Goal: Task Accomplishment & Management: Use online tool/utility

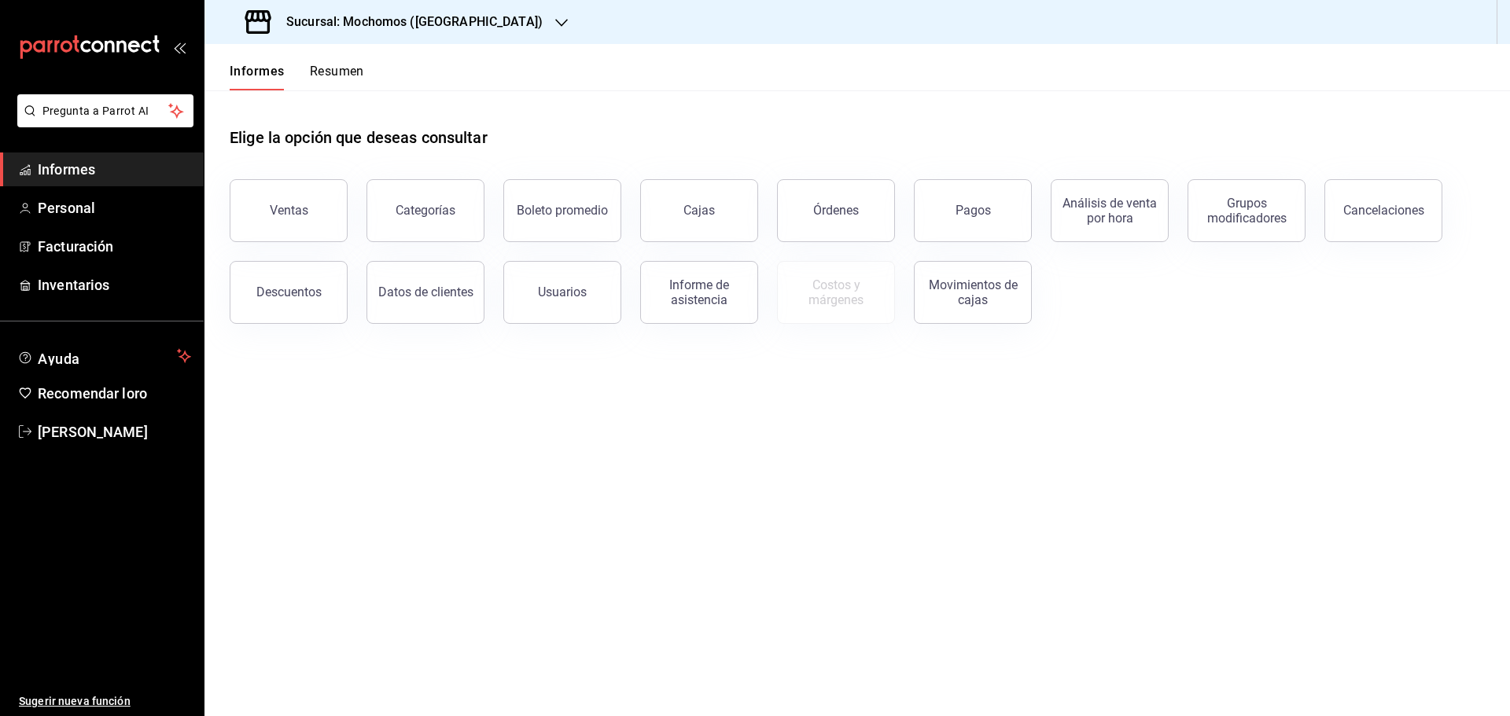
click at [317, 72] on font "Resumen" at bounding box center [337, 71] width 54 height 15
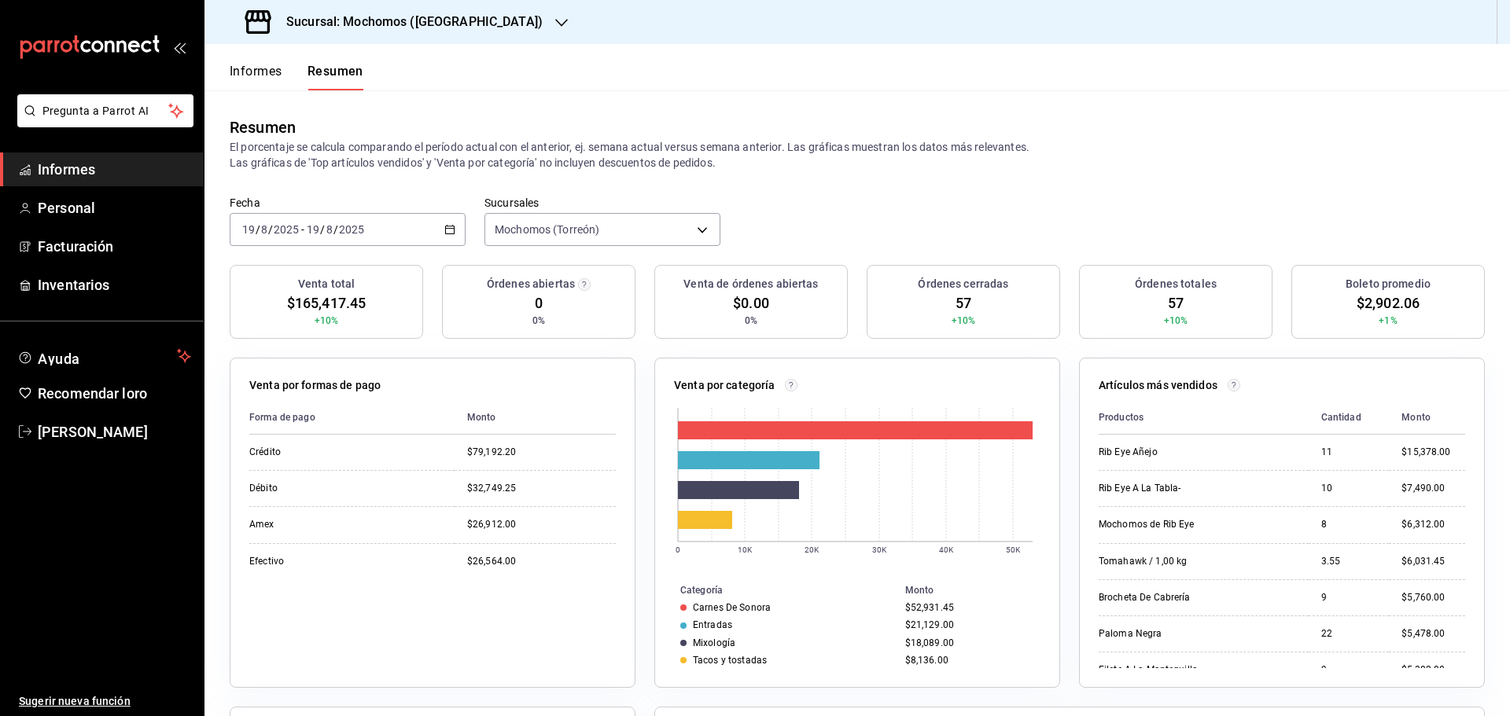
click at [446, 228] on \(Stroke\) "button" at bounding box center [450, 228] width 9 height 1
click at [273, 280] on span "Hoy" at bounding box center [304, 277] width 122 height 17
click at [447, 226] on \(Stroke\) "button" at bounding box center [449, 230] width 9 height 9
click at [303, 455] on font "Rango de fechas" at bounding box center [284, 453] width 83 height 13
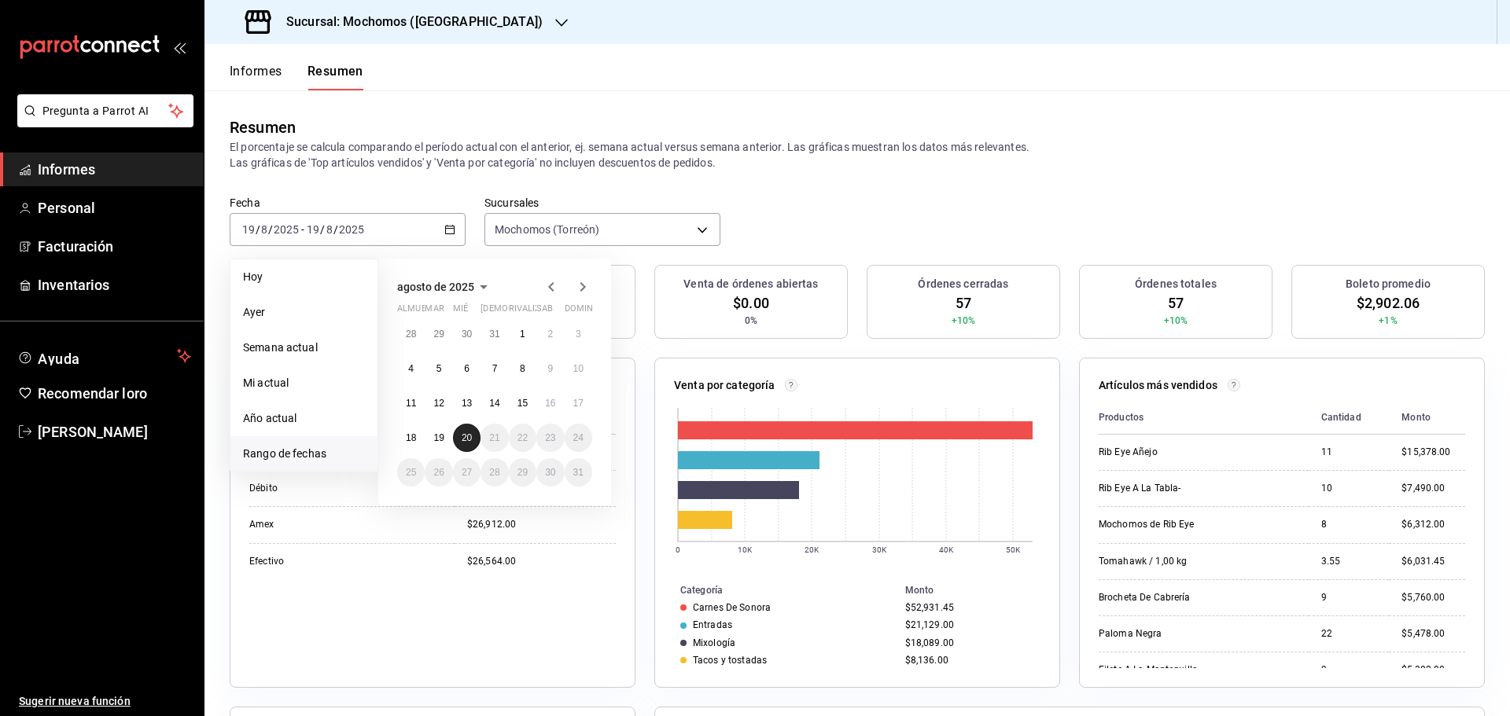
click at [469, 445] on button "20" at bounding box center [467, 438] width 28 height 28
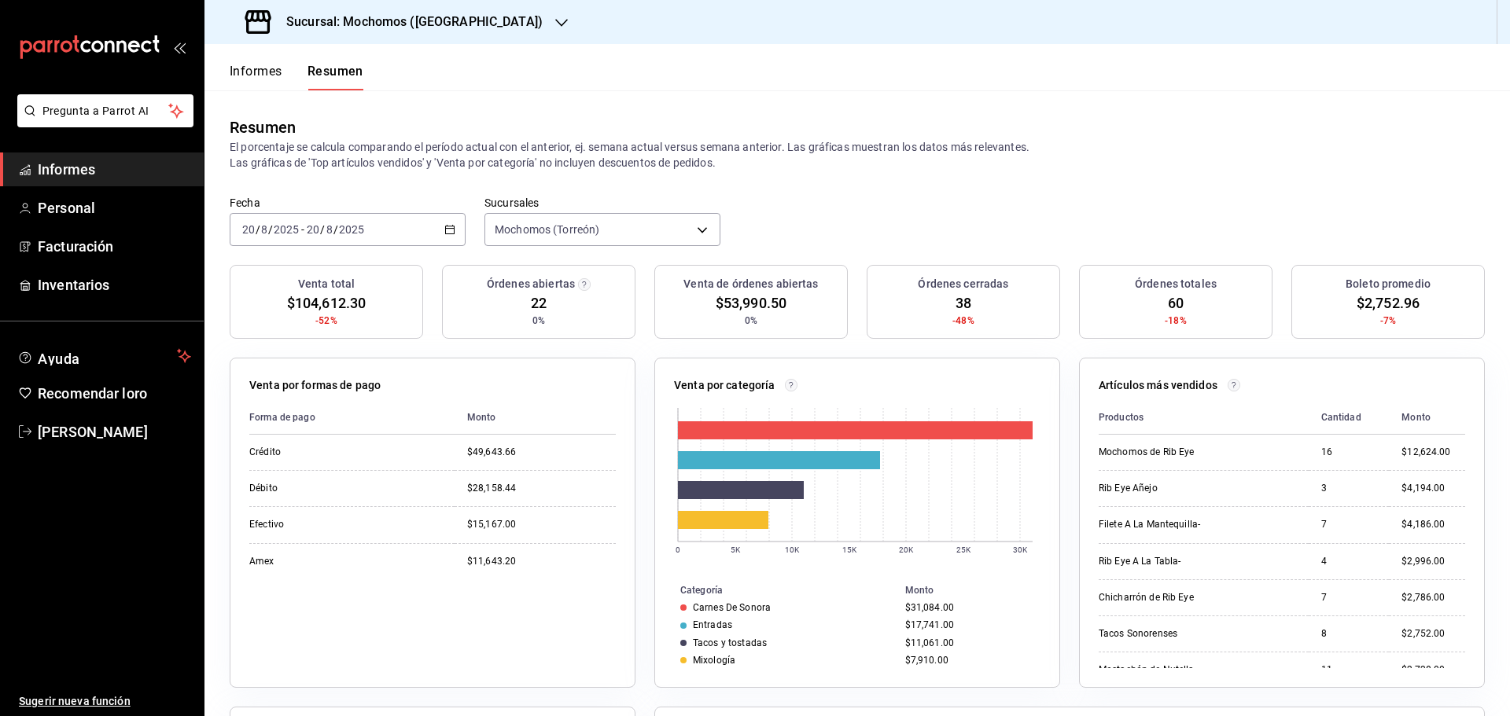
click at [282, 65] on font "Informes" at bounding box center [256, 71] width 53 height 15
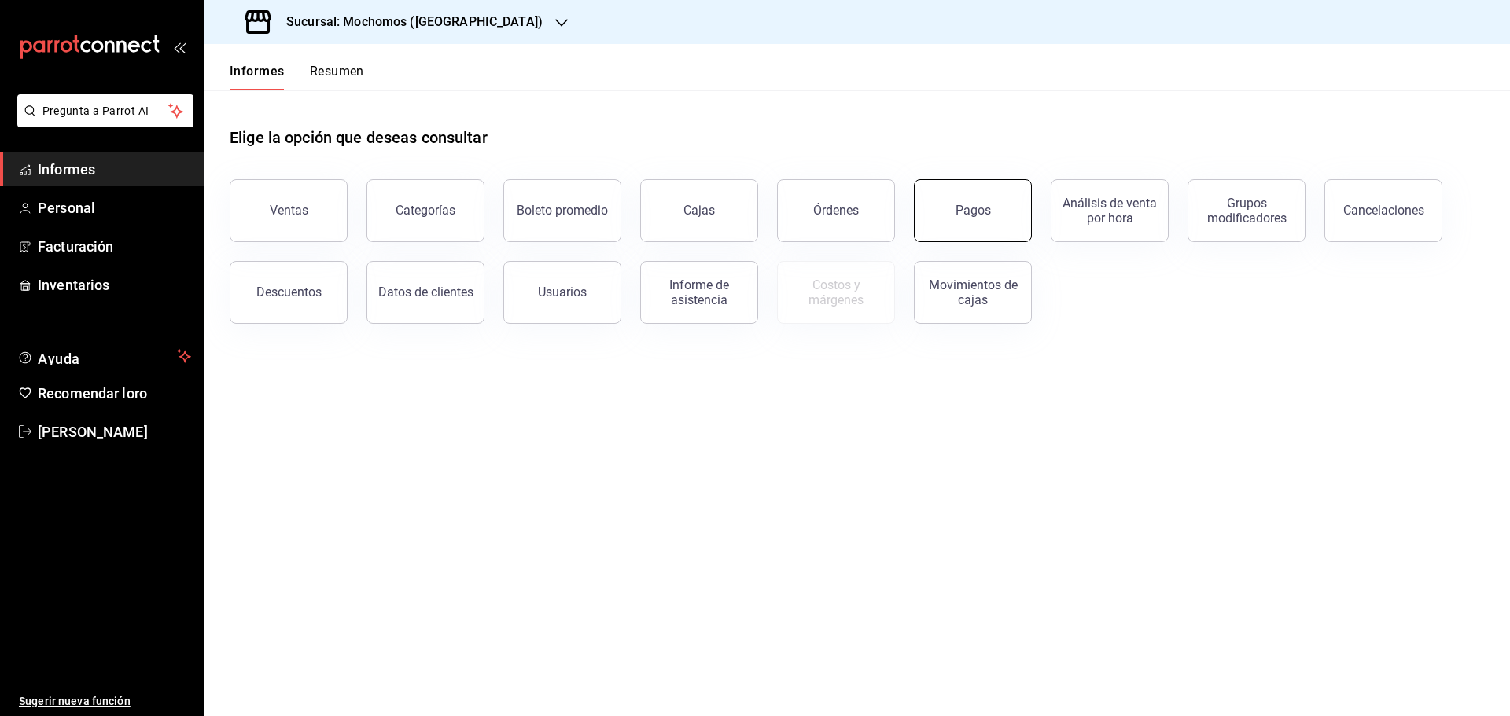
click at [987, 210] on font "Pagos" at bounding box center [972, 210] width 35 height 15
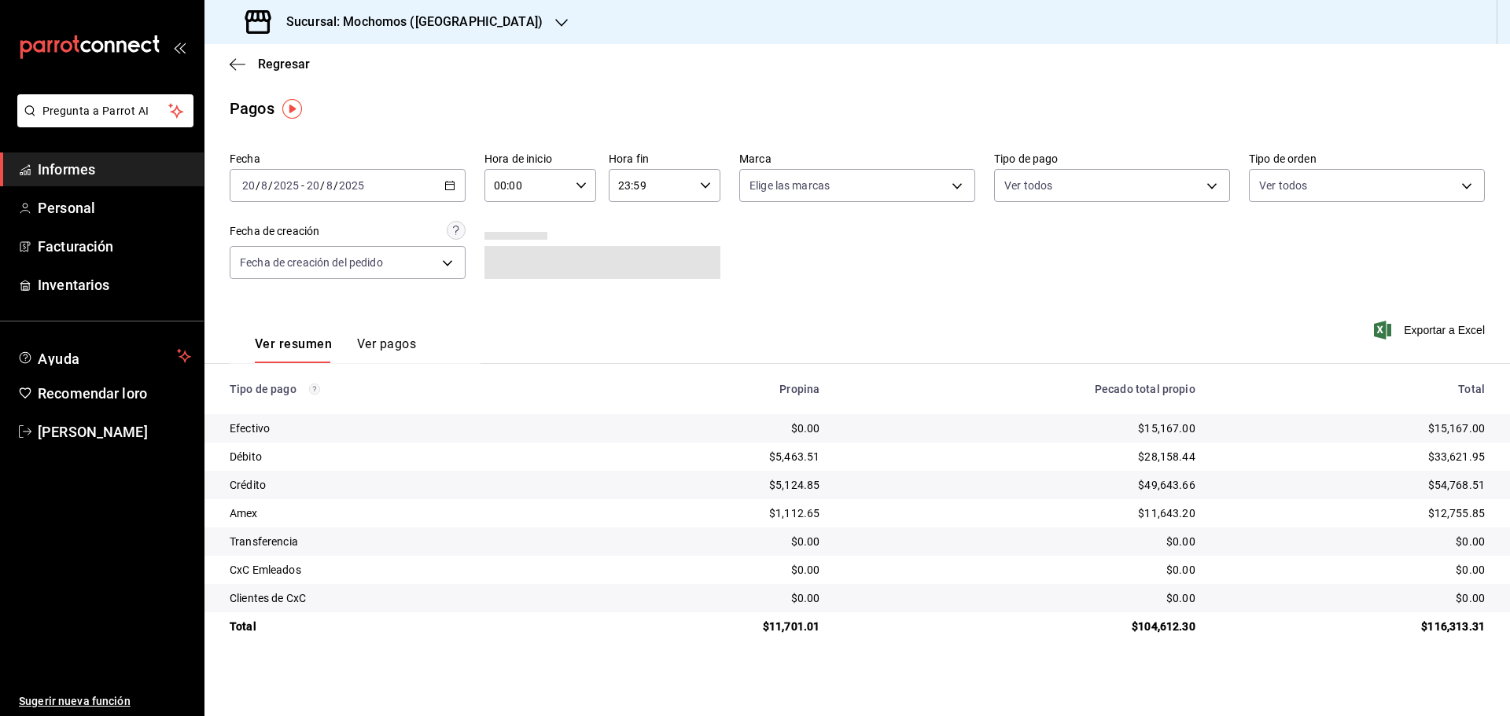
click at [589, 192] on div "00:00 Hora de inicio" at bounding box center [540, 185] width 112 height 33
click at [514, 260] on font "05" at bounding box center [512, 257] width 13 height 13
type input "05:00"
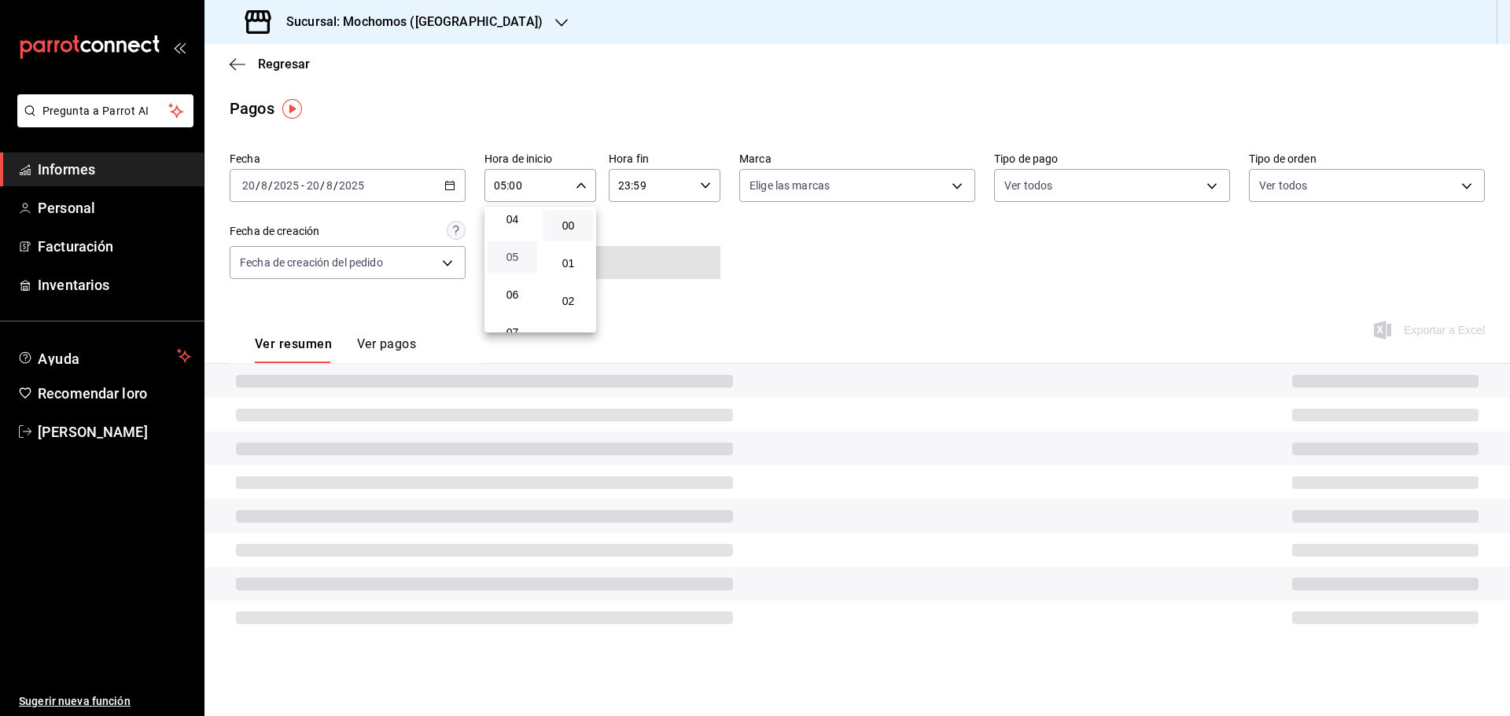
click at [514, 260] on font "05" at bounding box center [512, 257] width 13 height 13
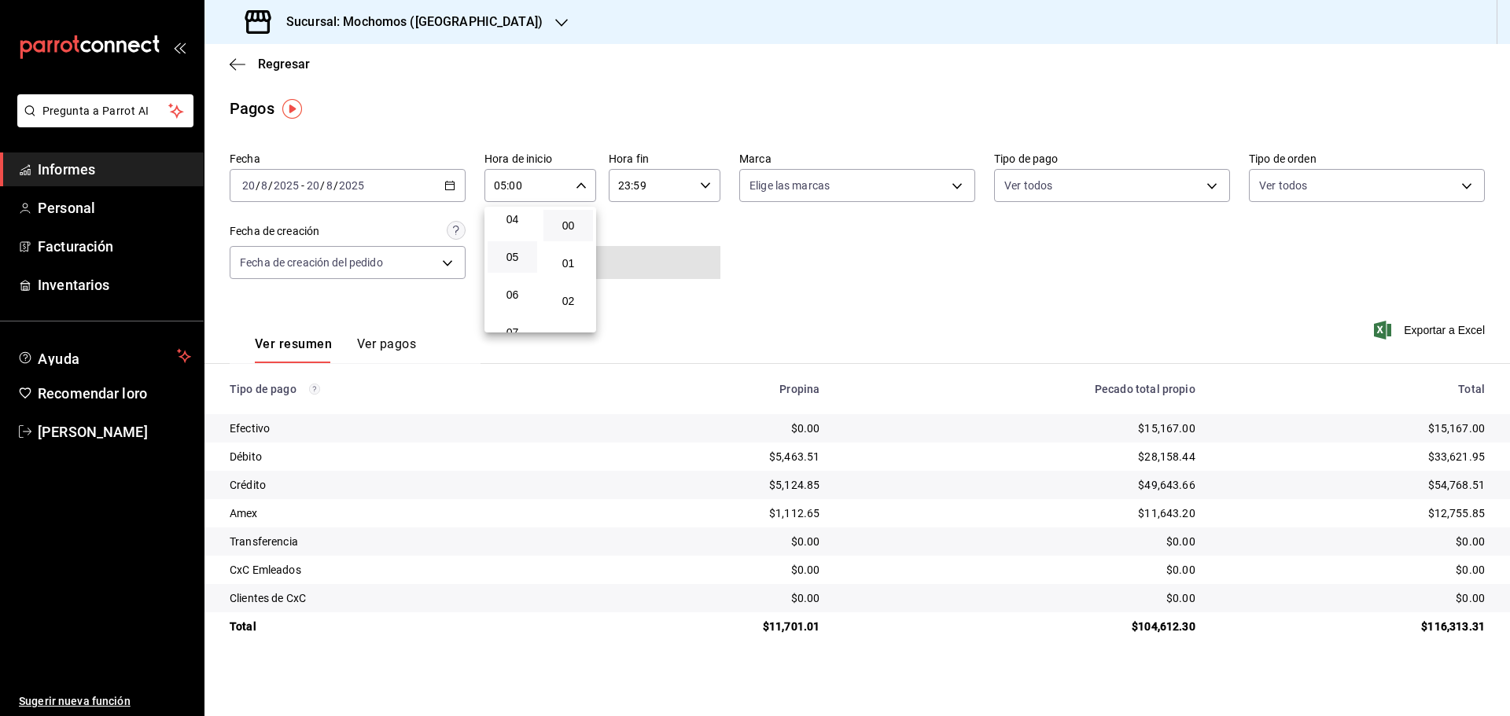
click at [1423, 333] on div at bounding box center [755, 358] width 1510 height 716
click at [1458, 332] on font "Exportar a Excel" at bounding box center [1444, 330] width 81 height 13
click at [1430, 326] on font "Exportar a Excel" at bounding box center [1444, 330] width 81 height 13
